Goal: Task Accomplishment & Management: Manage account settings

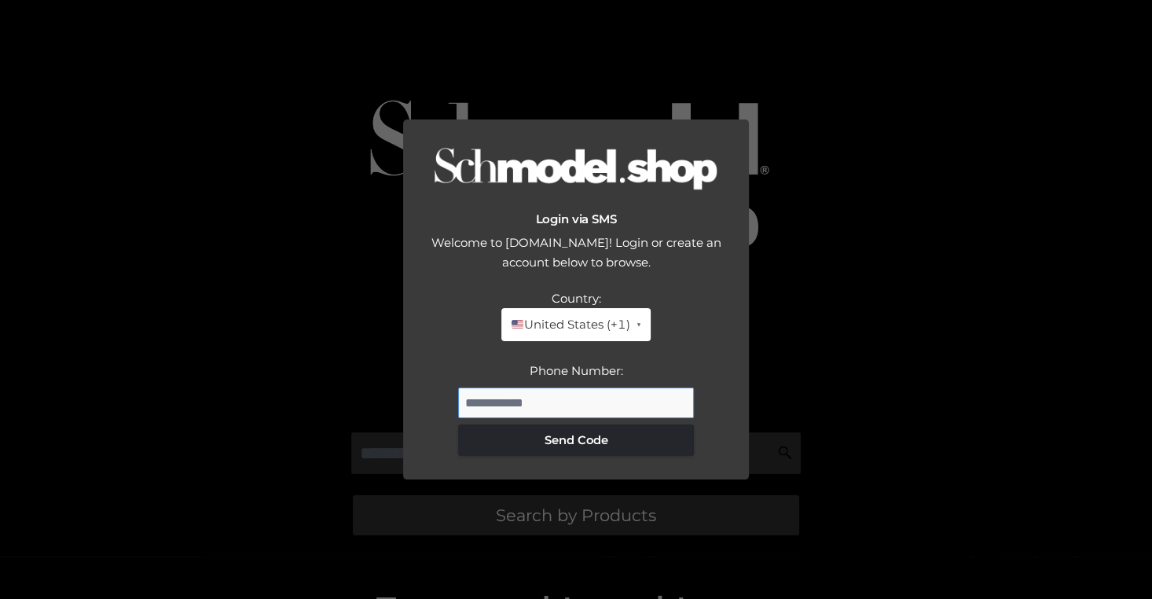
click at [549, 413] on input "Phone Number:" at bounding box center [576, 403] width 236 height 31
drag, startPoint x: 549, startPoint y: 413, endPoint x: 567, endPoint y: 423, distance: 19.7
click at [554, 414] on input "Phone Number:" at bounding box center [576, 403] width 236 height 31
click at [597, 398] on input "Phone Number:" at bounding box center [576, 403] width 236 height 31
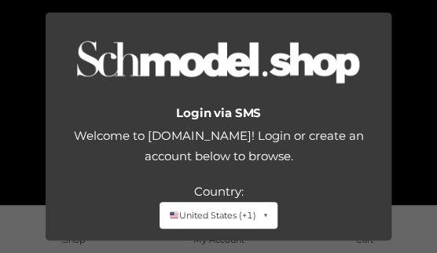
type input "**********"
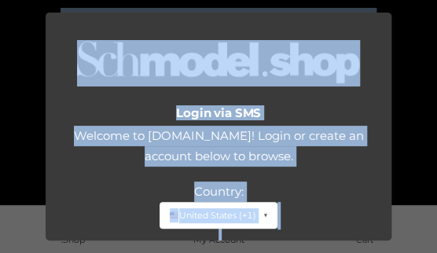
drag, startPoint x: 182, startPoint y: 252, endPoint x: 82, endPoint y: 537, distance: 302.3
click at [82, 253] on html "Pre-loved luxury goods from your favourite fashion icons Search by Products Fea…" at bounding box center [218, 126] width 437 height 253
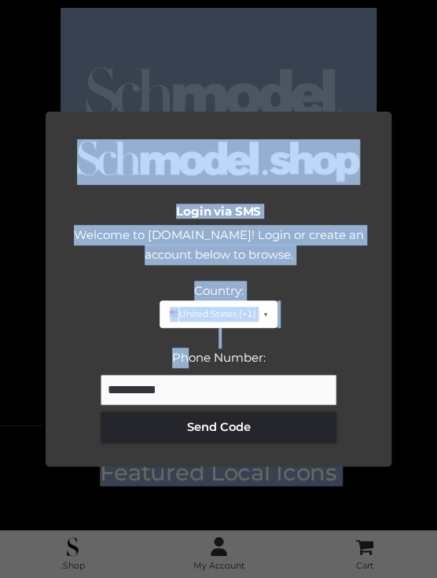
click at [288, 58] on div "Login via SMS Welcome to Schmodel.Shop! Login or create an account below to bro…" at bounding box center [218, 289] width 437 height 578
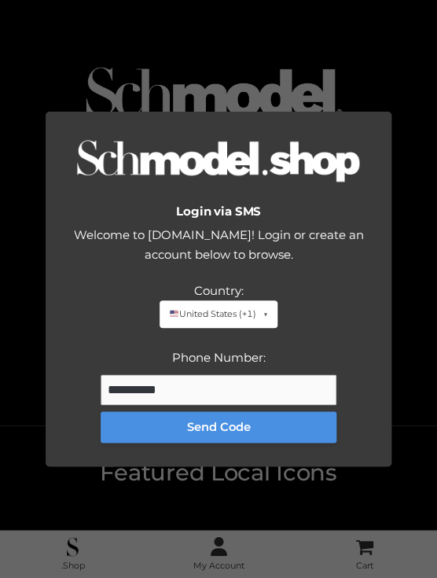
click at [222, 425] on button "Send Code" at bounding box center [219, 426] width 236 height 31
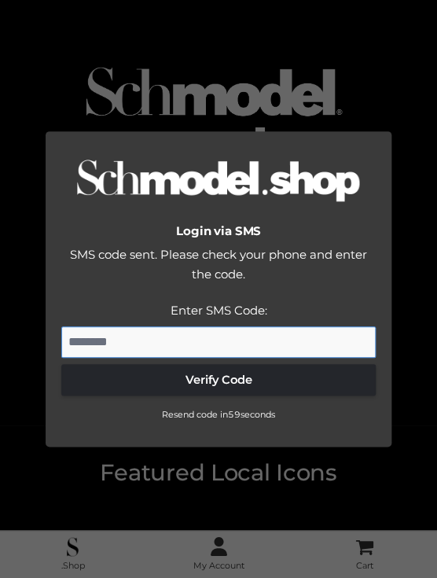
click at [179, 341] on input "Enter SMS Code:" at bounding box center [218, 341] width 314 height 31
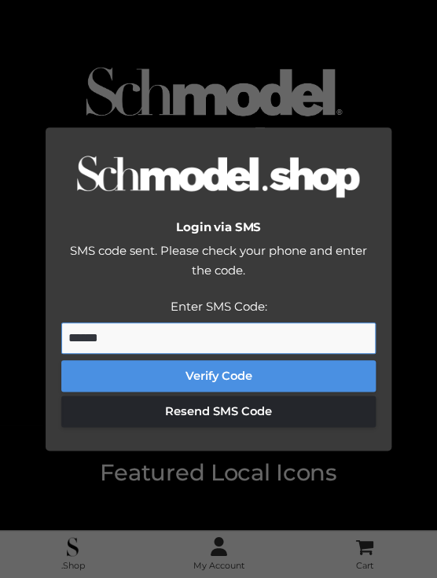
type input "******"
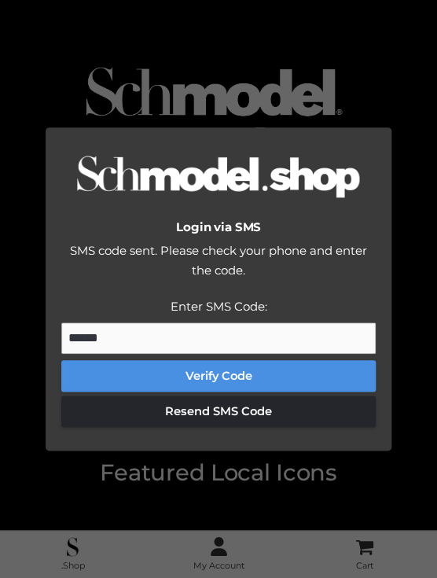
click at [179, 375] on button "Verify Code" at bounding box center [218, 375] width 314 height 31
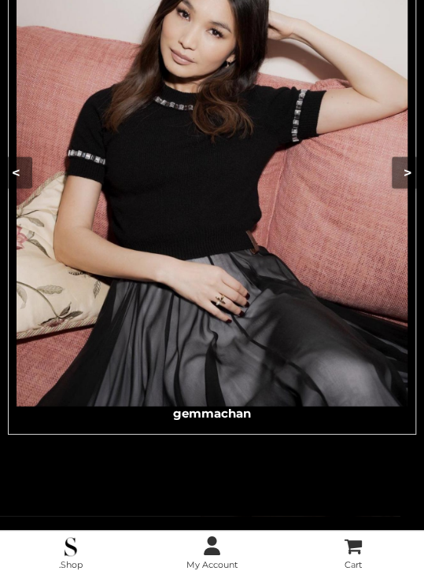
scroll to position [626, 0]
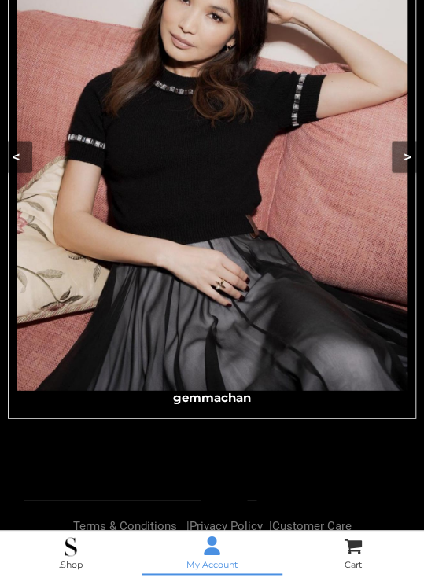
click at [212, 541] on icon at bounding box center [212, 545] width 17 height 19
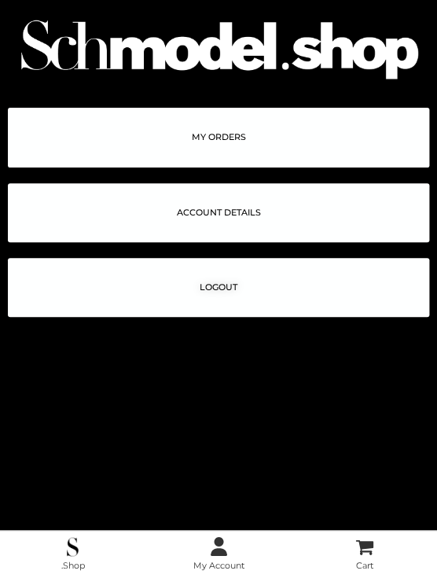
click at [229, 138] on span "MY ORDERS" at bounding box center [219, 137] width 54 height 9
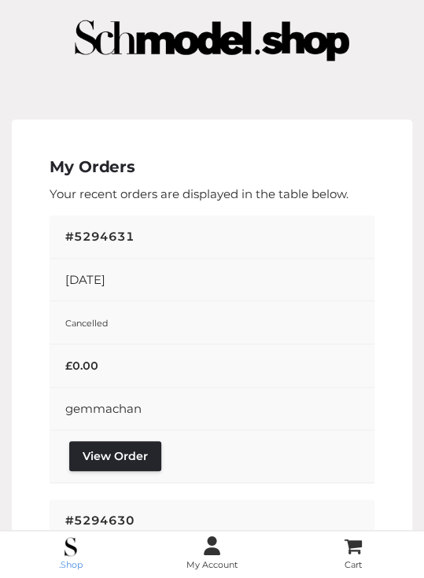
click at [75, 555] on link ".Shop" at bounding box center [70, 554] width 141 height 38
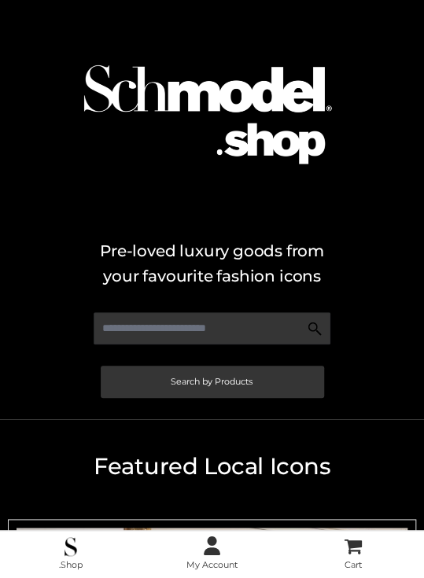
scroll to position [626, 0]
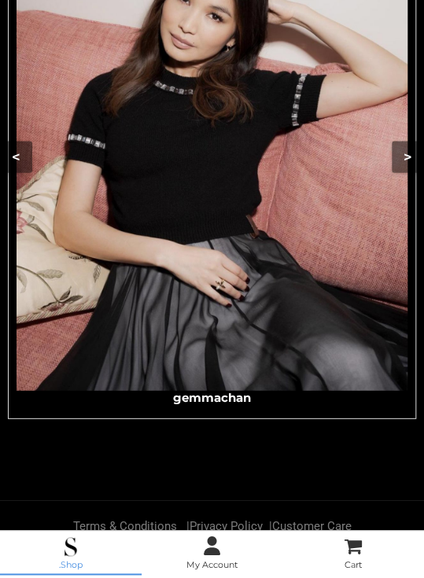
click at [78, 544] on span at bounding box center [71, 545] width 140 height 19
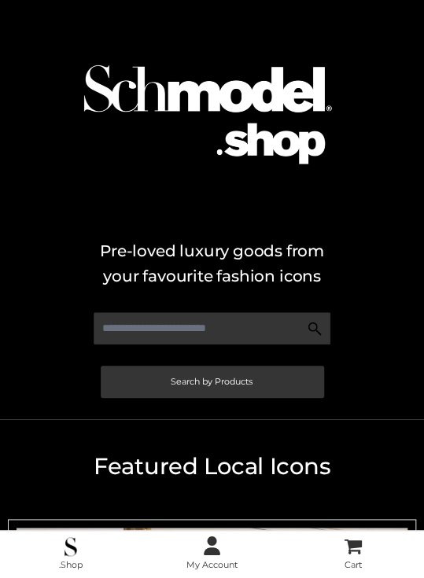
scroll to position [626, 0]
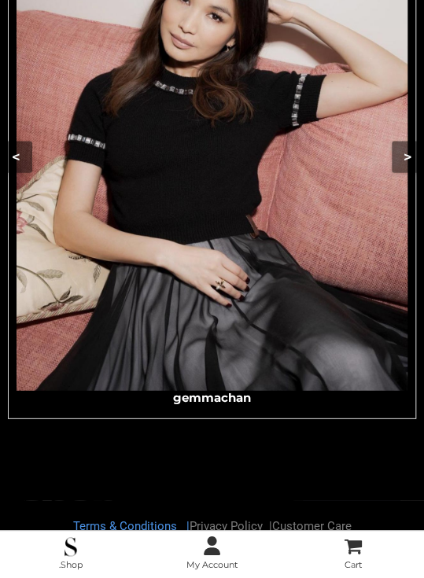
click at [116, 524] on link "Terms & Conditions |" at bounding box center [131, 525] width 116 height 14
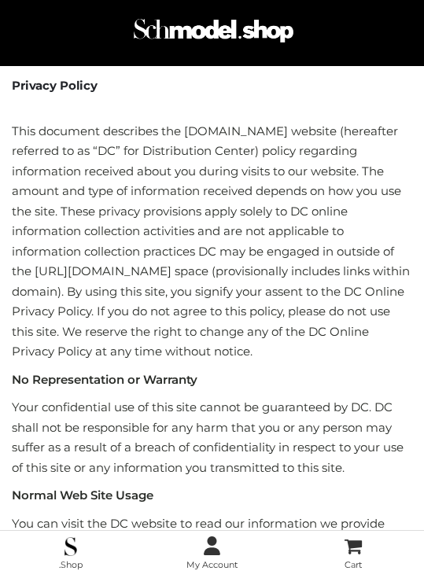
scroll to position [2167, 0]
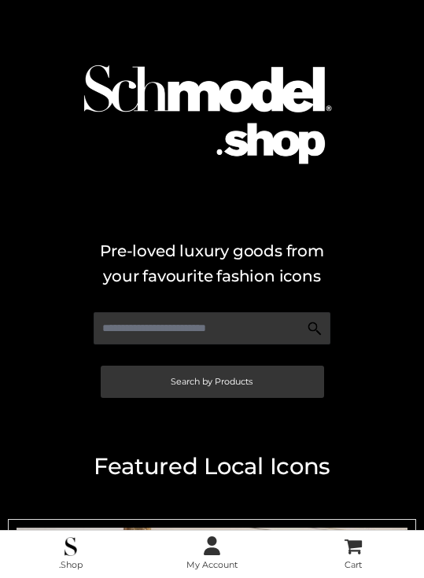
scroll to position [626, 0]
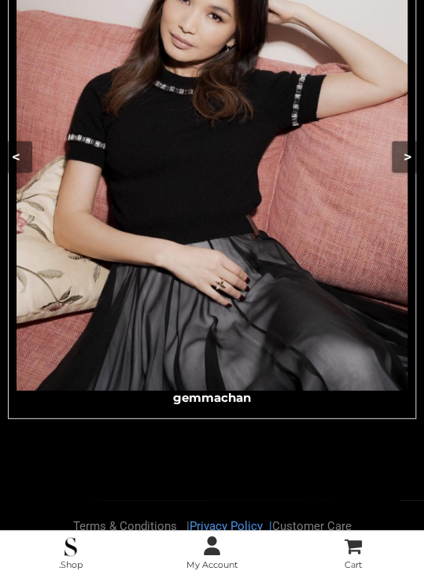
click at [218, 520] on link "Privacy Policy |" at bounding box center [230, 525] width 83 height 14
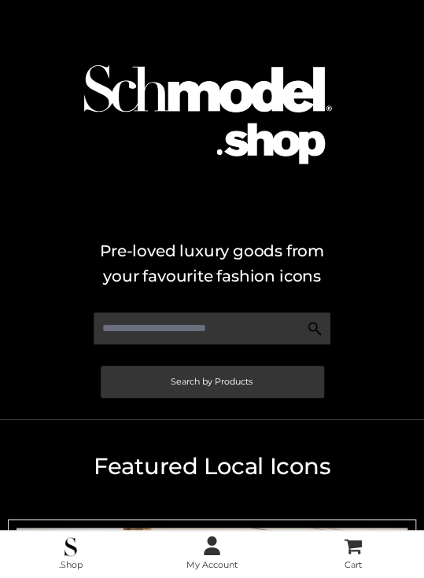
click at [203, 49] on img at bounding box center [212, 106] width 306 height 196
click at [57, 540] on span at bounding box center [71, 545] width 140 height 19
click at [211, 554] on icon at bounding box center [212, 545] width 17 height 19
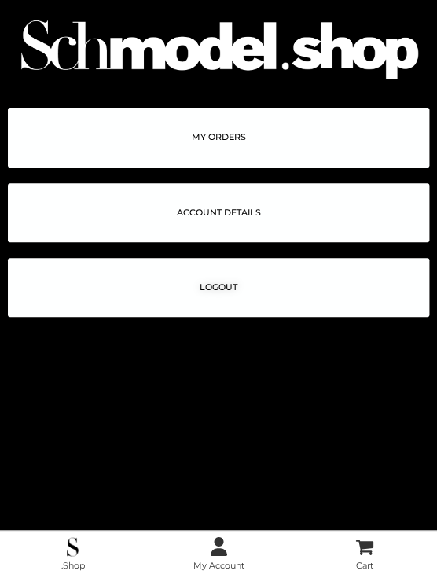
click at [236, 131] on link "MY ORDERS" at bounding box center [218, 137] width 421 height 59
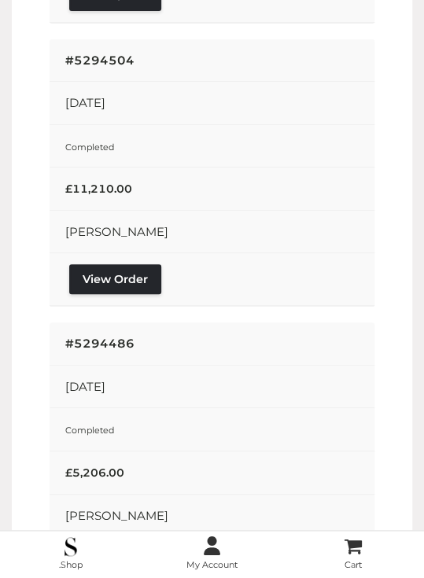
scroll to position [2729, 0]
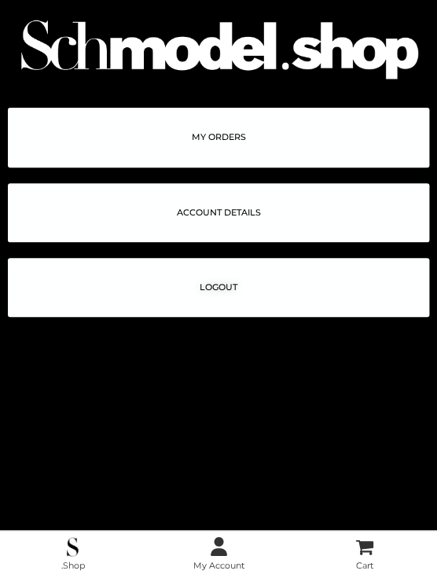
click at [199, 218] on link "ACCOUNT DETAILS" at bounding box center [218, 212] width 421 height 59
click at [223, 288] on span "LOGOUT" at bounding box center [219, 287] width 38 height 9
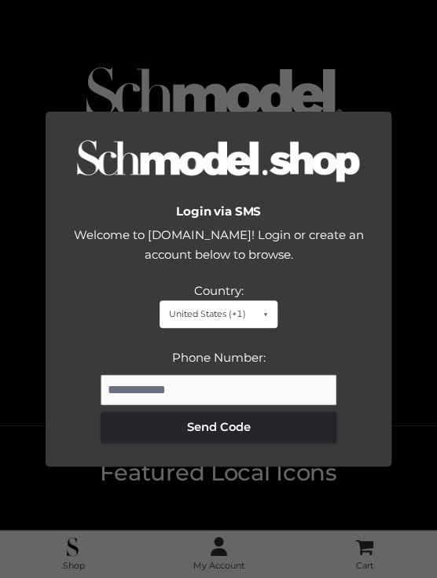
click at [388, 31] on div "Login via SMS Welcome to [DOMAIN_NAME]! Login or create an account below to bro…" at bounding box center [218, 289] width 437 height 578
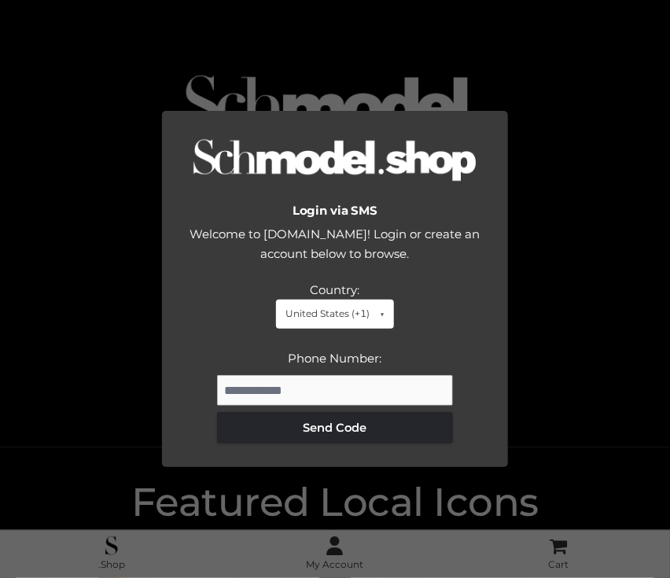
click at [405, 33] on div "Login via SMS Welcome to [DOMAIN_NAME]! Login or create an account below to bro…" at bounding box center [335, 289] width 670 height 578
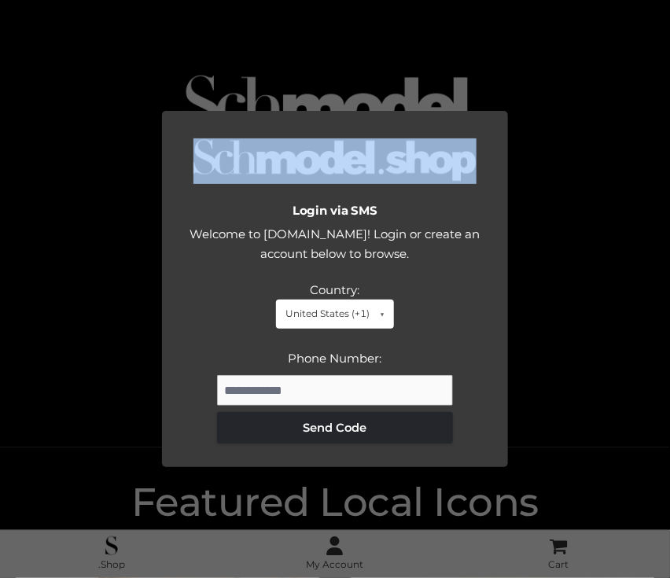
click at [405, 33] on div "Login via SMS Welcome to [DOMAIN_NAME]! Login or create an account below to bro…" at bounding box center [335, 289] width 670 height 578
